Goal: Task Accomplishment & Management: Manage account settings

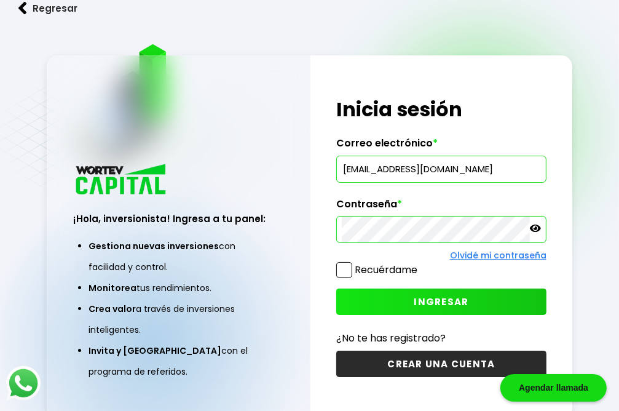
click at [437, 292] on button "INGRESAR" at bounding box center [441, 302] width 210 height 26
click at [392, 169] on input "[EMAIL_ADDRESS][DOMAIN_NAME]" at bounding box center [441, 169] width 199 height 26
click at [509, 168] on input "[EMAIL_ADDRESS][DOMAIN_NAME]" at bounding box center [441, 169] width 199 height 26
type input "[EMAIL_ADDRESS][DOMAIN_NAME]"
click at [435, 306] on span "INGRESAR" at bounding box center [441, 301] width 55 height 13
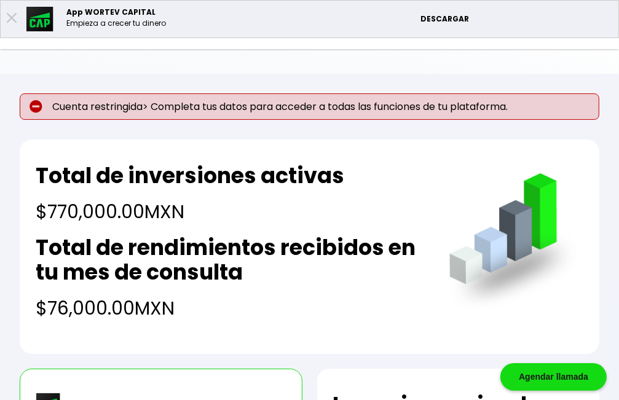
scroll to position [130, 0]
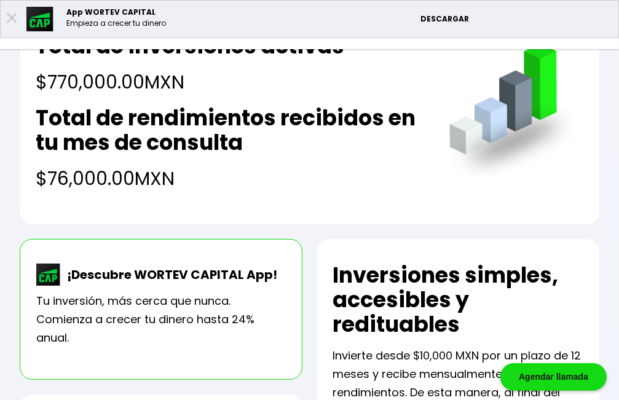
click at [0, 0] on li "Mis inversiones" at bounding box center [0, 0] width 0 height 0
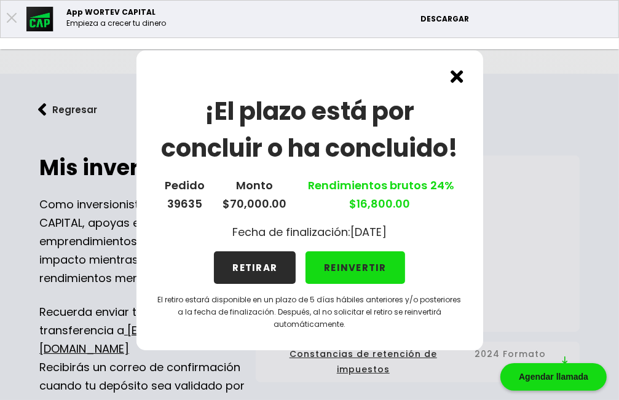
click at [252, 272] on button "RETIRAR" at bounding box center [255, 268] width 82 height 33
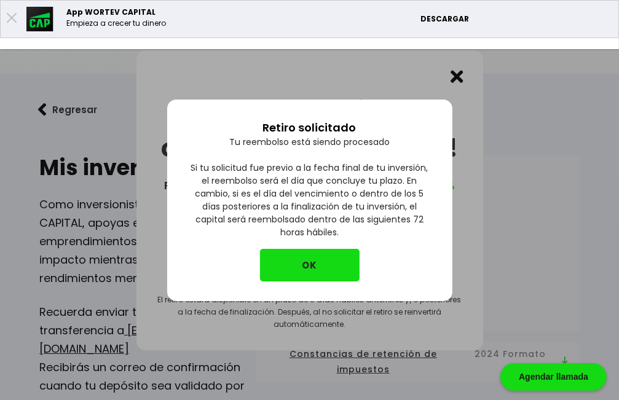
click at [314, 267] on button "OK" at bounding box center [310, 265] width 100 height 33
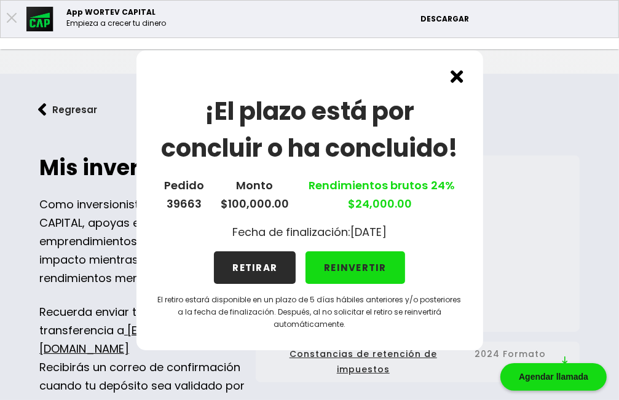
click at [260, 267] on button "RETIRAR" at bounding box center [255, 268] width 82 height 33
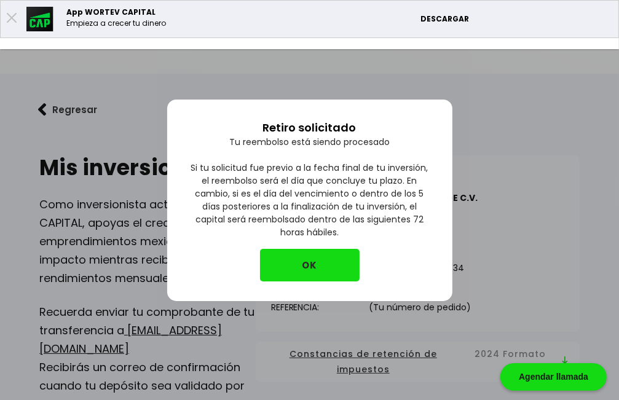
click at [321, 268] on button "OK" at bounding box center [310, 265] width 100 height 33
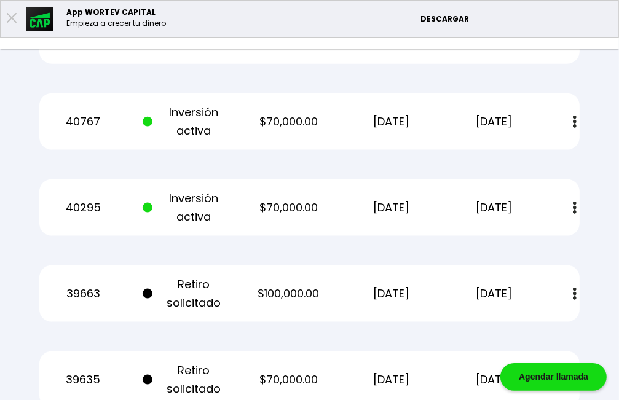
scroll to position [909, 17]
